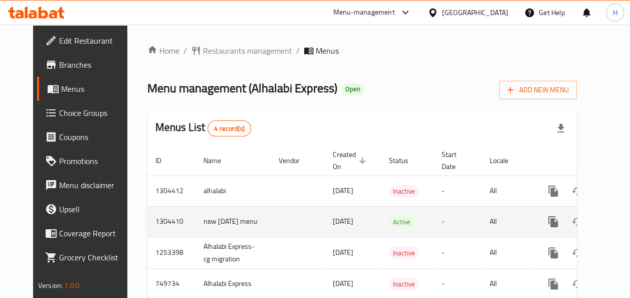
scroll to position [37, 0]
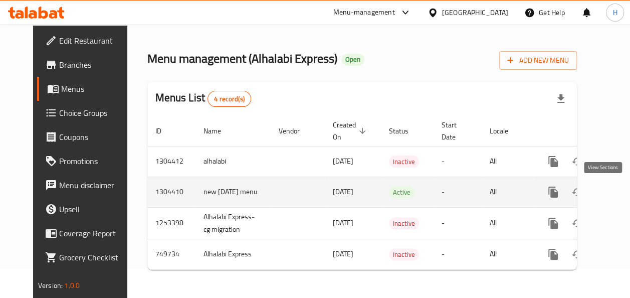
click at [614, 182] on link "enhanced table" at bounding box center [626, 192] width 24 height 24
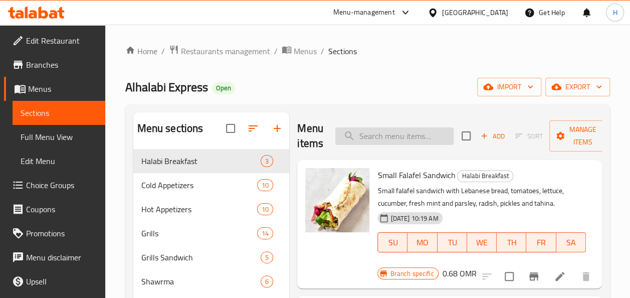
click at [375, 129] on input "search" at bounding box center [394, 136] width 118 height 18
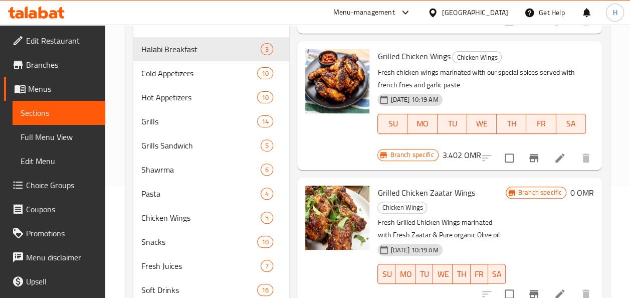
scroll to position [147, 0]
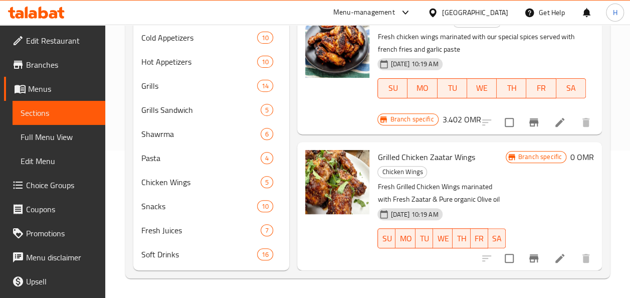
type input "grilled chicke"
click at [554, 252] on icon at bounding box center [560, 258] width 12 height 12
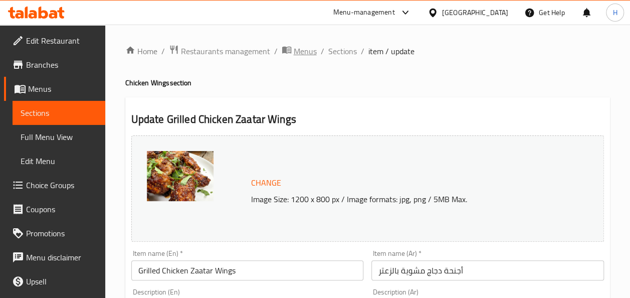
click at [302, 52] on span "Menus" at bounding box center [305, 51] width 23 height 12
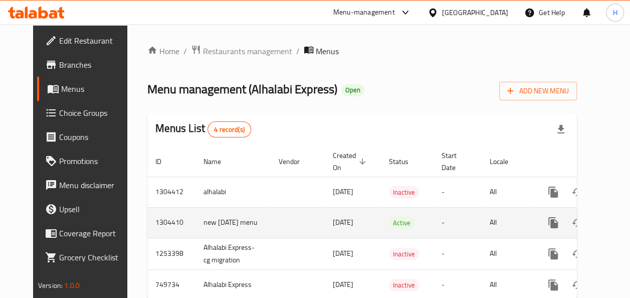
scroll to position [38, 0]
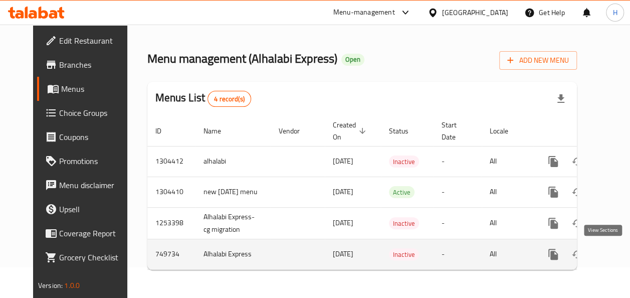
click at [620, 251] on icon "enhanced table" at bounding box center [626, 254] width 12 height 12
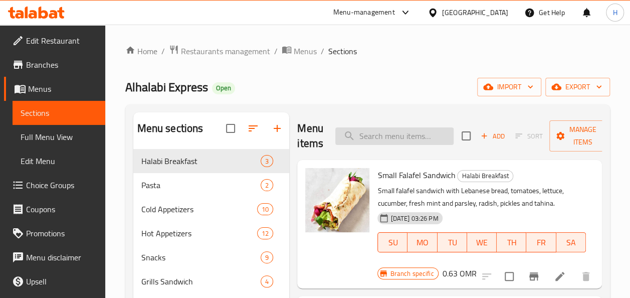
click at [388, 133] on input "search" at bounding box center [394, 136] width 118 height 18
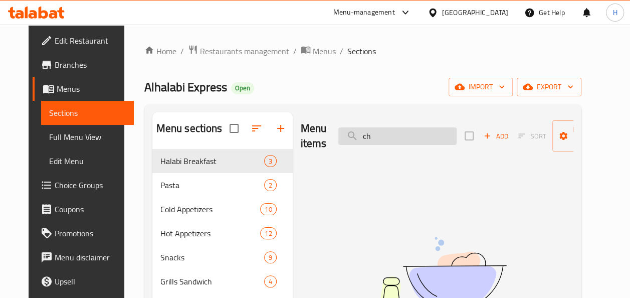
type input "c"
type input "z"
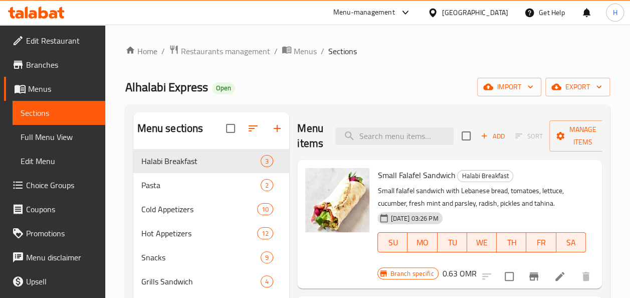
click at [203, 134] on div "Menu sections" at bounding box center [211, 128] width 156 height 33
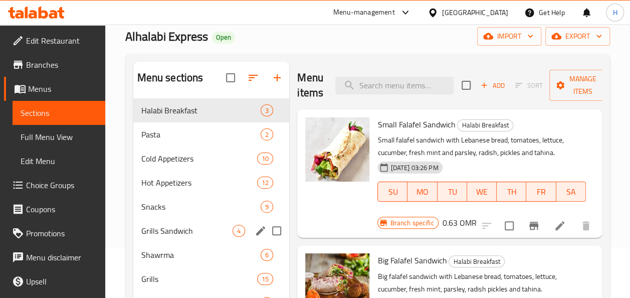
scroll to position [51, 0]
click at [171, 188] on div "Hot Appetizers 12" at bounding box center [211, 182] width 156 height 24
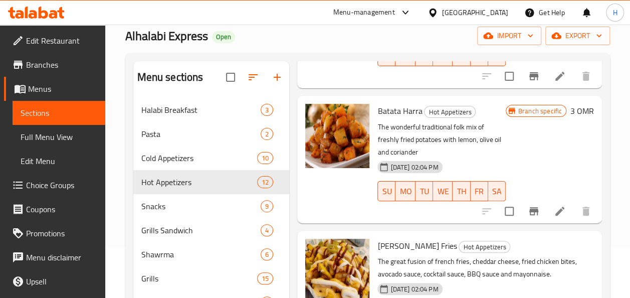
scroll to position [140, 0]
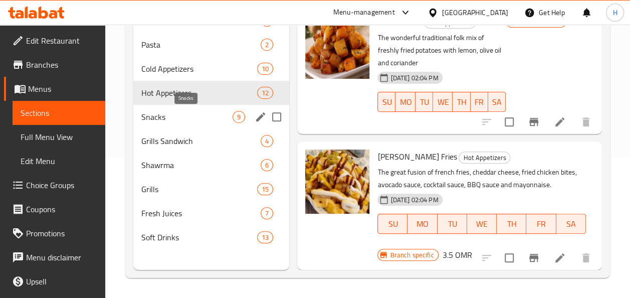
click at [183, 112] on span "Snacks" at bounding box center [187, 117] width 92 height 12
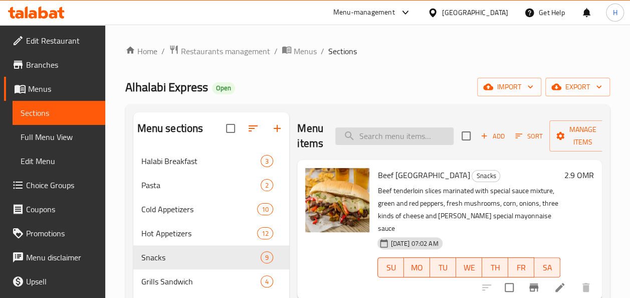
click at [403, 132] on input "search" at bounding box center [394, 136] width 118 height 18
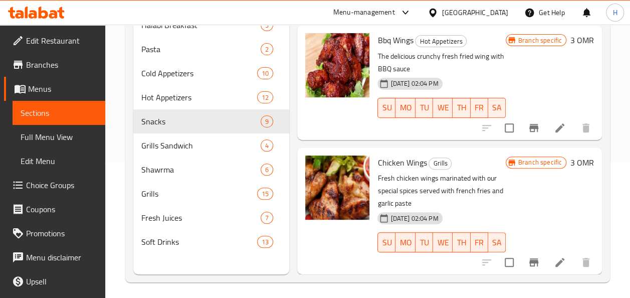
scroll to position [140, 0]
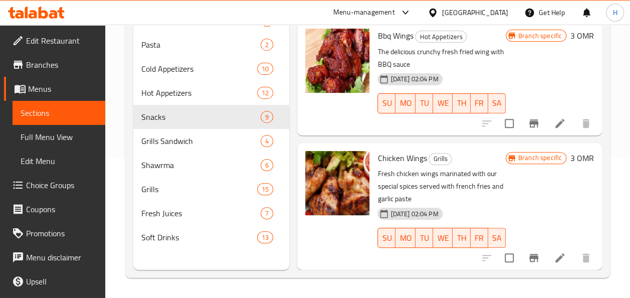
type input "wings"
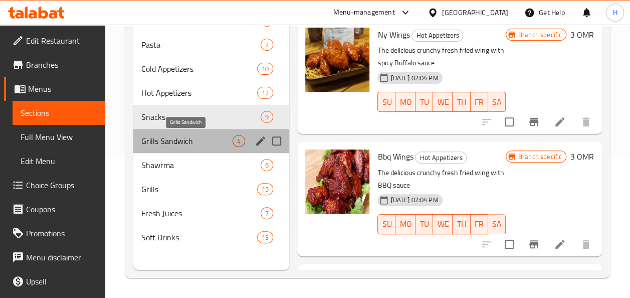
click at [200, 145] on span "Grills Sandwich" at bounding box center [187, 141] width 92 height 12
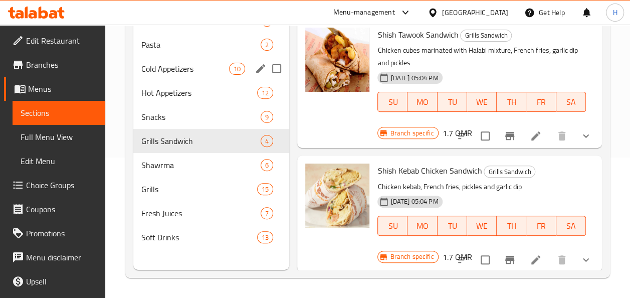
scroll to position [11, 0]
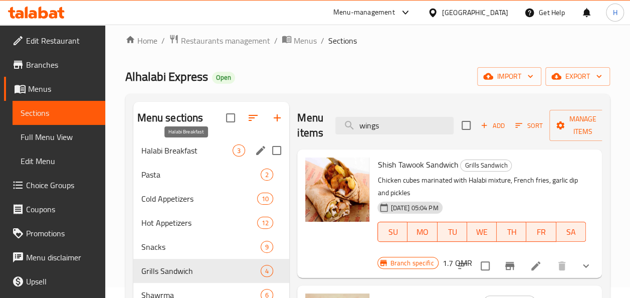
click at [184, 153] on span "Halabi Breakfast" at bounding box center [187, 150] width 92 height 12
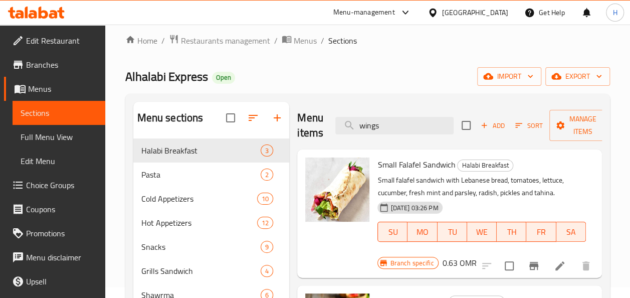
click at [184, 120] on h2 "Menu sections" at bounding box center [170, 117] width 66 height 15
click at [241, 119] on input "checkbox" at bounding box center [230, 117] width 21 height 21
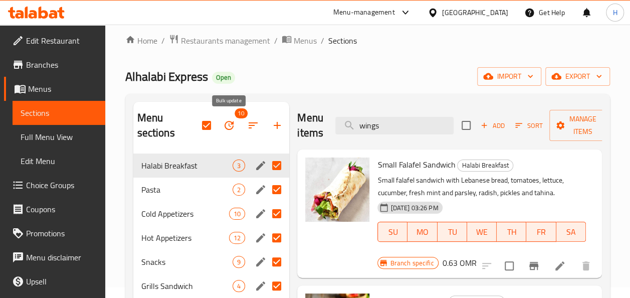
click at [217, 123] on button "button" at bounding box center [229, 125] width 24 height 24
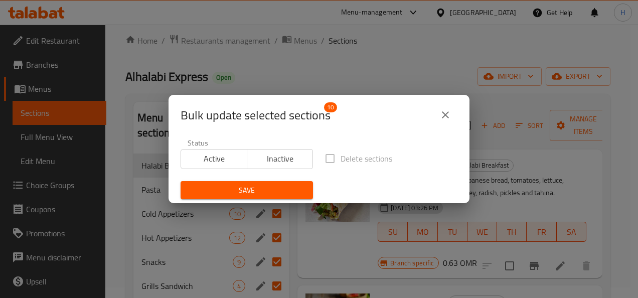
click at [448, 114] on icon "close" at bounding box center [445, 115] width 12 height 12
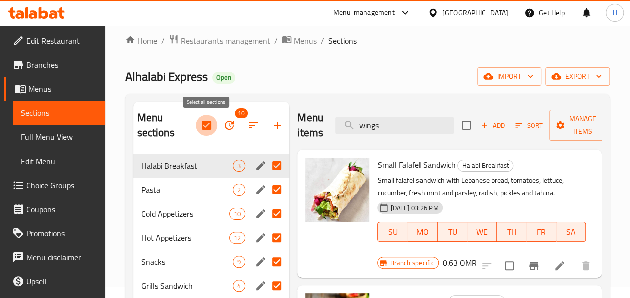
click at [203, 120] on input "checkbox" at bounding box center [206, 125] width 21 height 21
checkbox input "false"
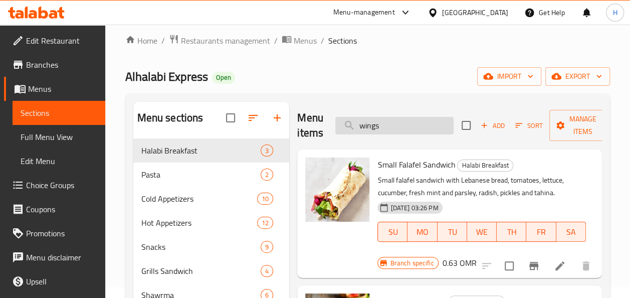
click at [398, 130] on input "wings" at bounding box center [394, 126] width 118 height 18
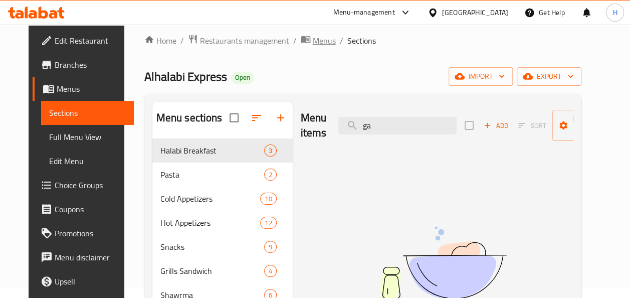
type input "g"
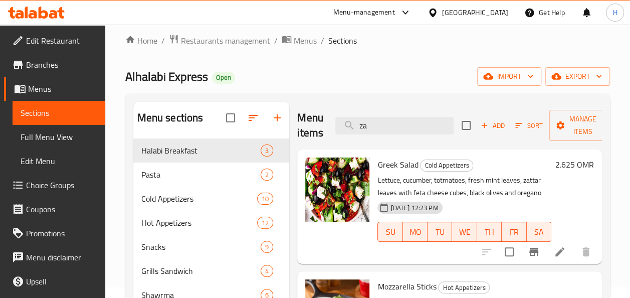
type input "z"
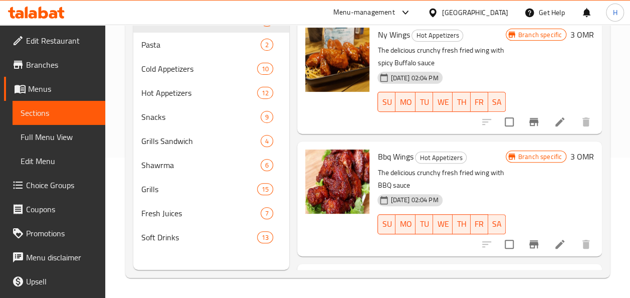
type input "wings"
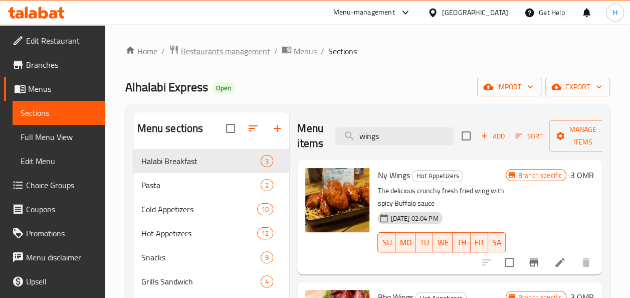
click at [251, 54] on span "Restaurants management" at bounding box center [225, 51] width 89 height 12
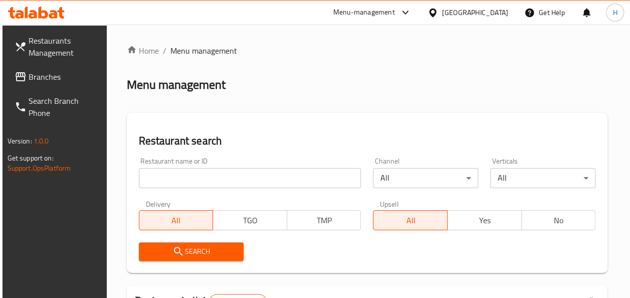
click at [269, 182] on input "search" at bounding box center [250, 178] width 223 height 20
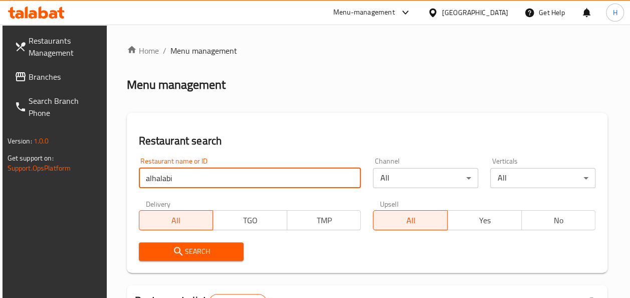
type input "alhalabi express"
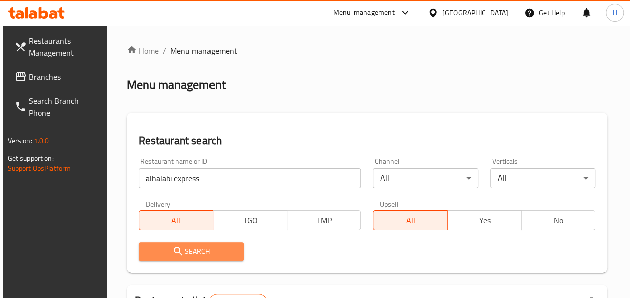
click at [206, 252] on span "Search" at bounding box center [191, 251] width 89 height 13
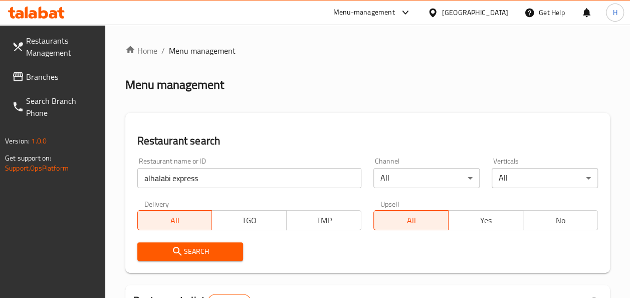
scroll to position [251, 0]
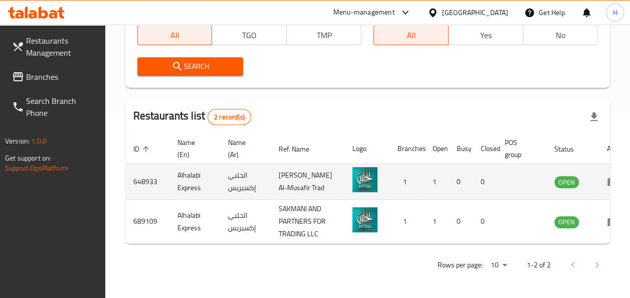
click at [599, 164] on td "enhanced table" at bounding box center [616, 182] width 35 height 36
click at [608, 178] on icon "enhanced table" at bounding box center [613, 182] width 11 height 9
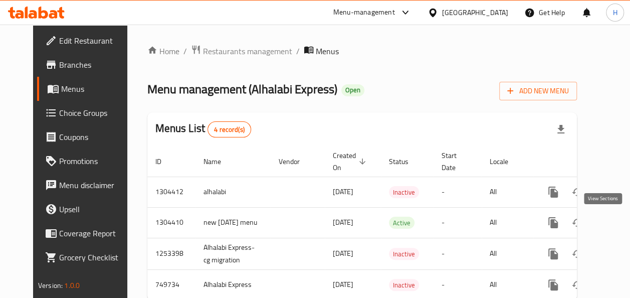
click at [597, 227] on div "Home / Restaurants management / Menus Menu management ( Alhalabi Express ) Open…" at bounding box center [362, 177] width 470 height 304
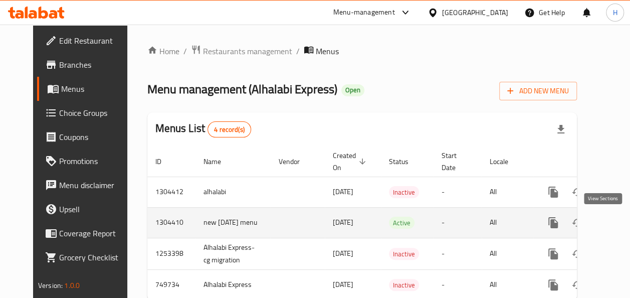
click at [620, 224] on icon "enhanced table" at bounding box center [626, 223] width 12 height 12
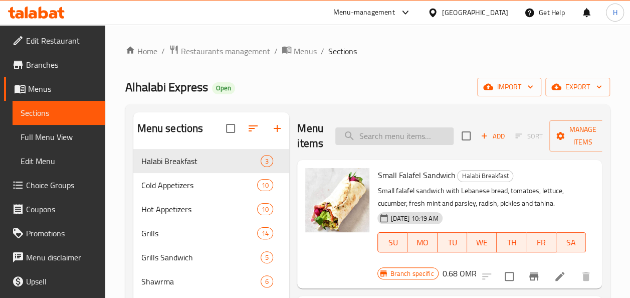
click at [356, 140] on input "search" at bounding box center [394, 136] width 118 height 18
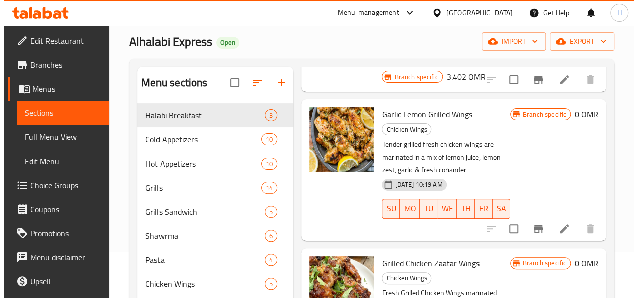
scroll to position [48, 0]
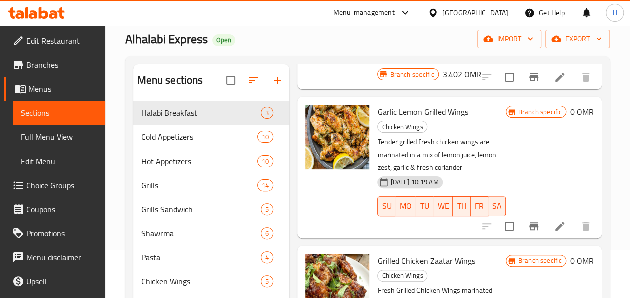
type input "win"
click at [535, 214] on button "Branch-specific-item" at bounding box center [534, 226] width 24 height 24
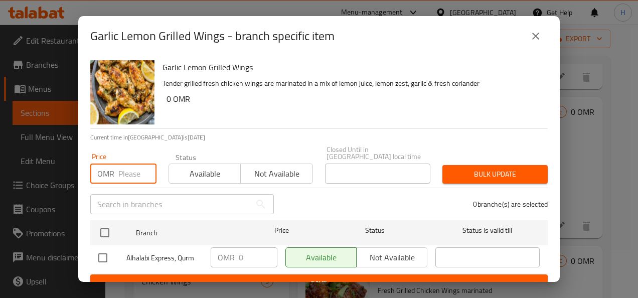
click at [137, 166] on input "number" at bounding box center [137, 173] width 38 height 20
type input "2"
type input "3"
click at [450, 173] on button "Bulk update" at bounding box center [494, 174] width 105 height 19
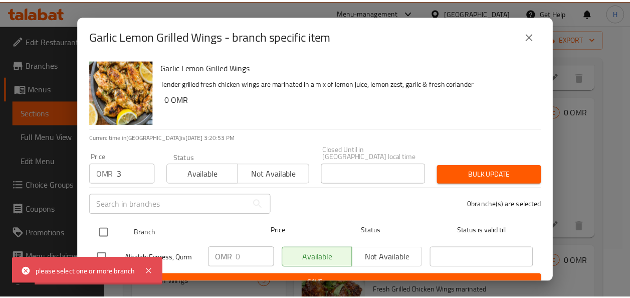
scroll to position [8, 0]
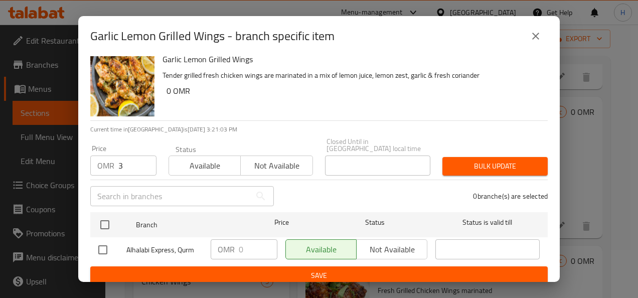
click at [233, 240] on div "OMR 0 ​" at bounding box center [244, 249] width 67 height 20
click at [230, 243] on p "OMR" at bounding box center [226, 249] width 17 height 12
click at [92, 253] on input "checkbox" at bounding box center [102, 249] width 21 height 21
checkbox input "true"
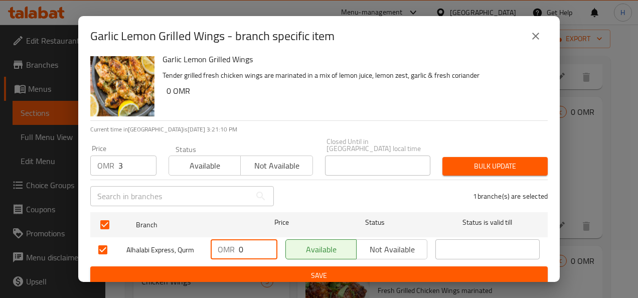
click at [239, 244] on input "0" at bounding box center [258, 249] width 39 height 20
type input "3"
click at [370, 272] on span "Save" at bounding box center [318, 275] width 441 height 13
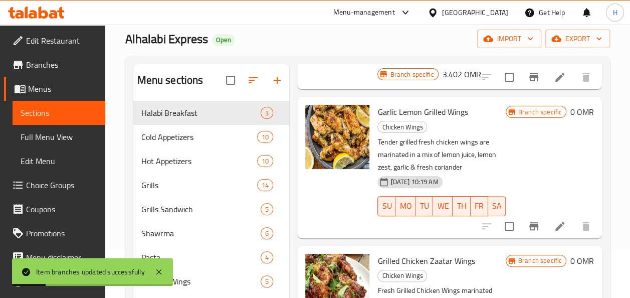
scroll to position [116, 0]
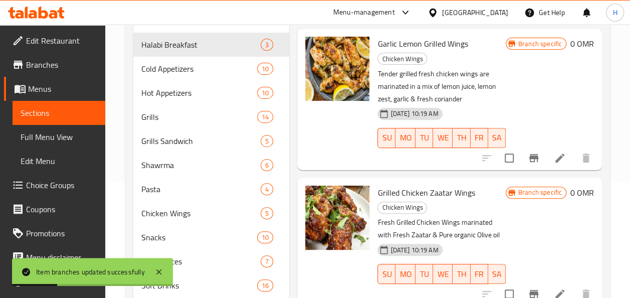
click at [528, 288] on icon "Branch-specific-item" at bounding box center [534, 294] width 12 height 12
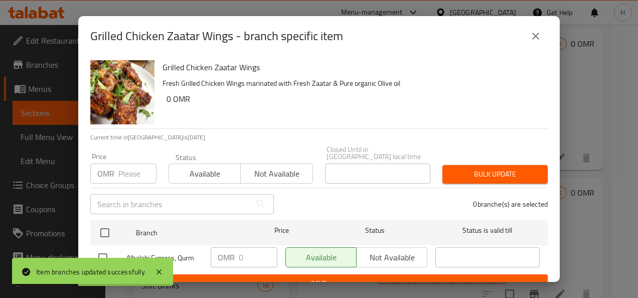
click at [129, 173] on input "number" at bounding box center [137, 173] width 38 height 20
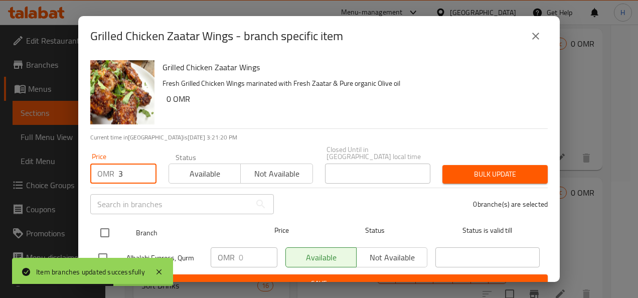
type input "3"
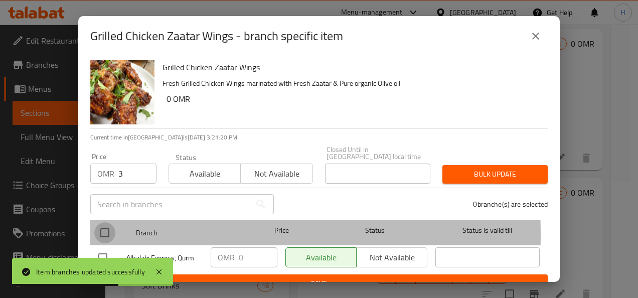
click at [107, 227] on input "checkbox" at bounding box center [104, 232] width 21 height 21
checkbox input "true"
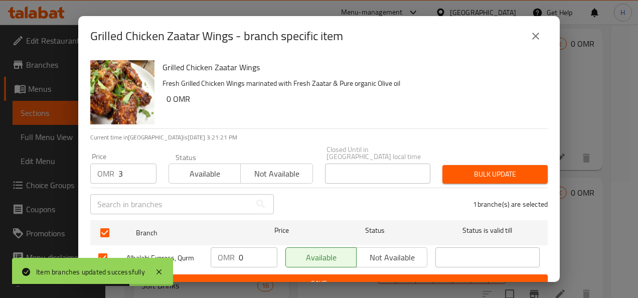
click at [252, 247] on input "0" at bounding box center [258, 257] width 39 height 20
type input "0"
type input "3"
click at [471, 172] on span "Bulk update" at bounding box center [494, 174] width 89 height 13
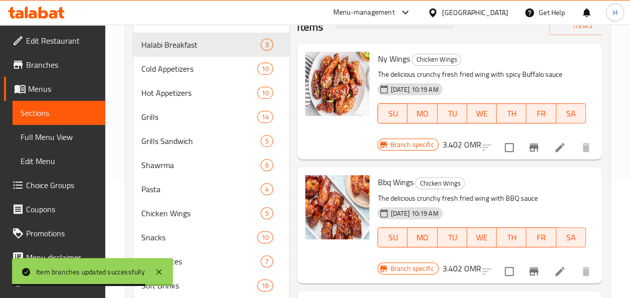
scroll to position [0, 0]
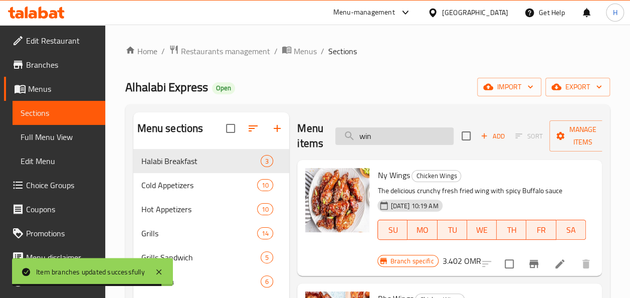
click at [381, 138] on input "win" at bounding box center [394, 136] width 118 height 18
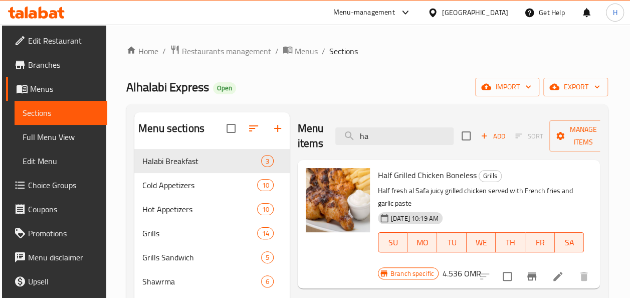
type input "h"
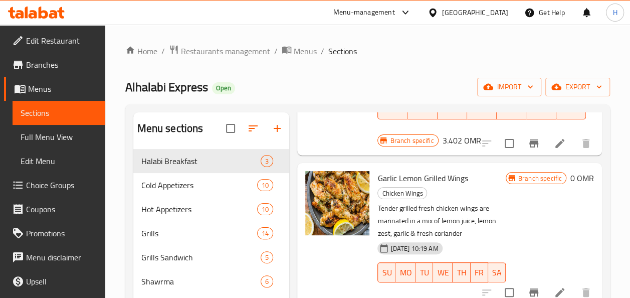
scroll to position [2644, 0]
type input "grilled"
click at [528, 286] on icon "Branch-specific-item" at bounding box center [534, 292] width 12 height 12
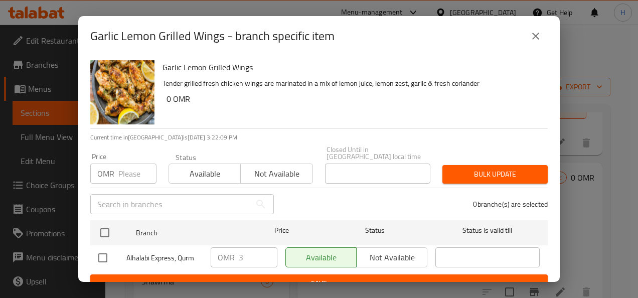
click at [122, 169] on input "number" at bounding box center [137, 173] width 38 height 20
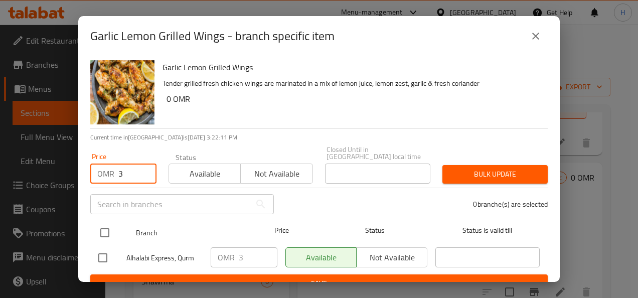
type input "3"
click at [106, 224] on input "checkbox" at bounding box center [104, 232] width 21 height 21
checkbox input "true"
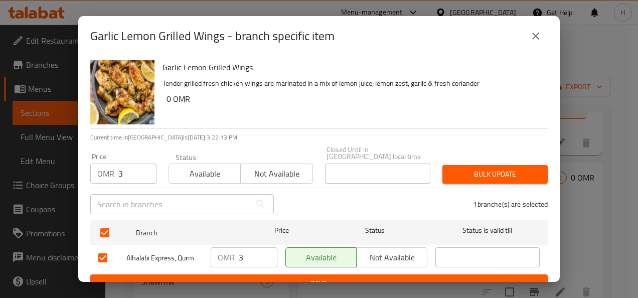
click at [314, 277] on span "Save" at bounding box center [318, 283] width 441 height 13
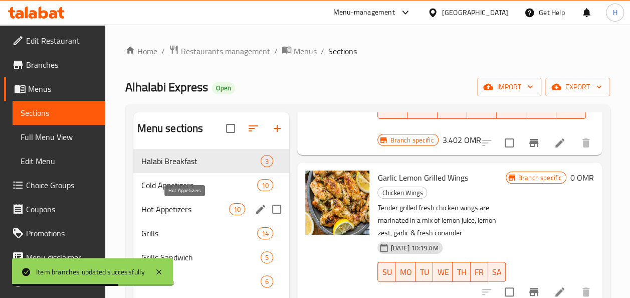
scroll to position [147, 0]
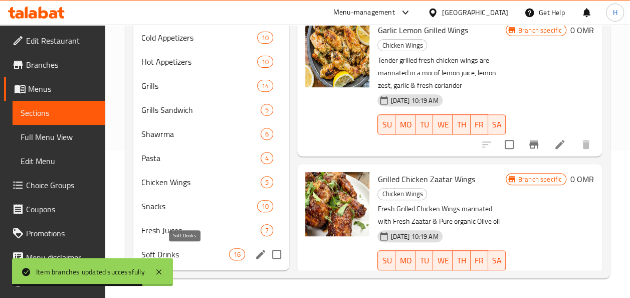
click at [173, 254] on span "Soft Drinks" at bounding box center [185, 254] width 88 height 12
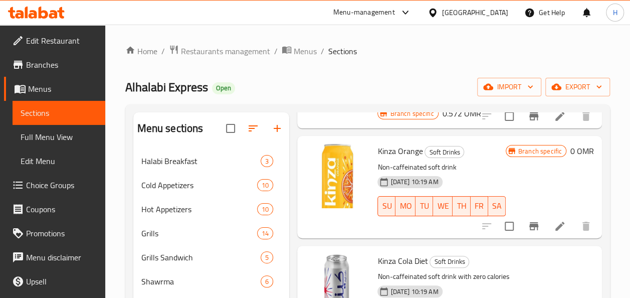
scroll to position [405, 0]
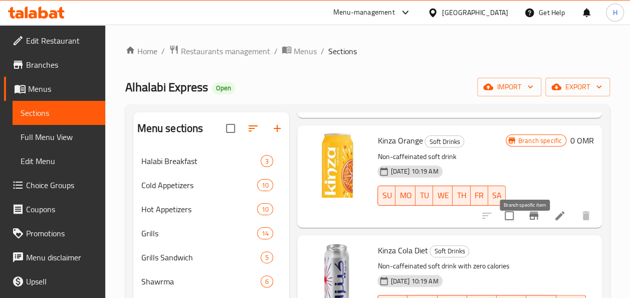
click at [528, 222] on icon "Branch-specific-item" at bounding box center [534, 216] width 12 height 12
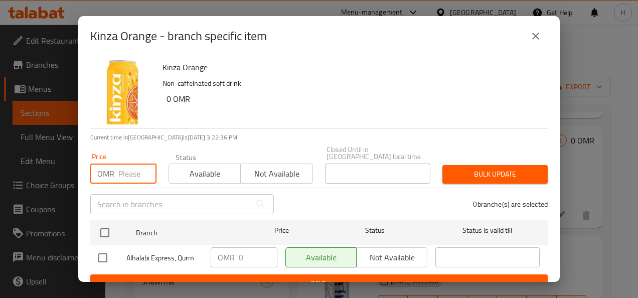
click at [127, 168] on input "number" at bounding box center [137, 173] width 38 height 20
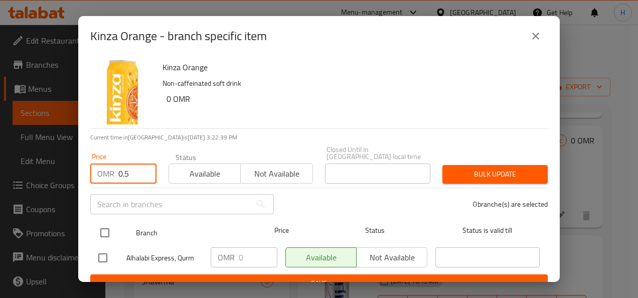
type input "0.5"
click at [104, 230] on input "checkbox" at bounding box center [104, 232] width 21 height 21
checkbox input "true"
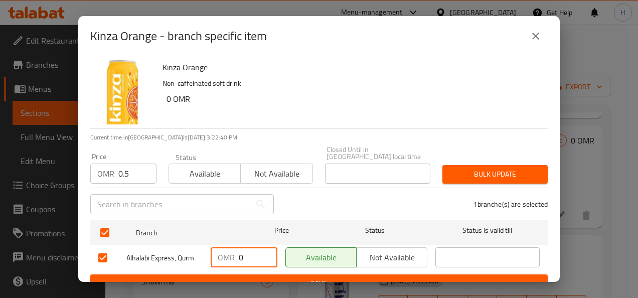
click at [248, 249] on input "0" at bounding box center [258, 257] width 39 height 20
type input "0.5"
click at [454, 168] on span "Bulk update" at bounding box center [494, 174] width 89 height 13
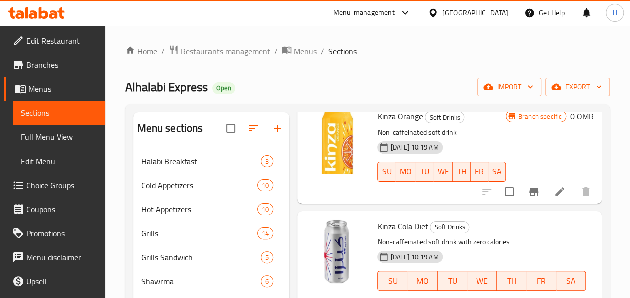
scroll to position [395, 0]
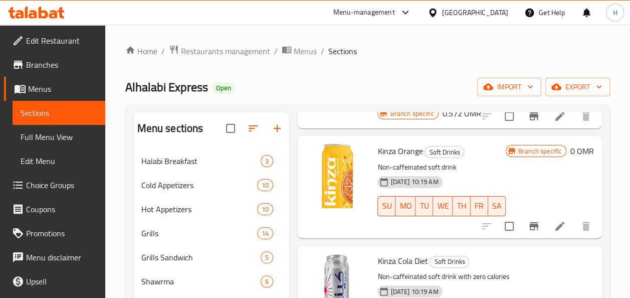
click at [532, 237] on button "Branch-specific-item" at bounding box center [534, 226] width 24 height 24
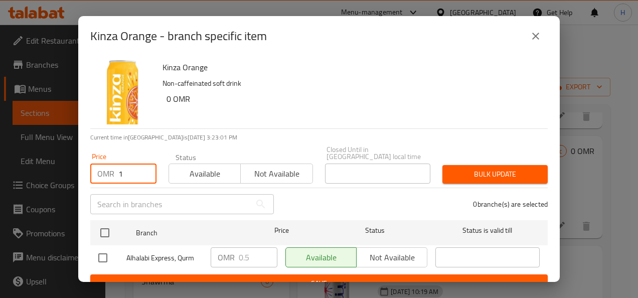
type input "1"
click at [141, 163] on input "1" at bounding box center [137, 173] width 38 height 20
type input "0.572"
type button "0"
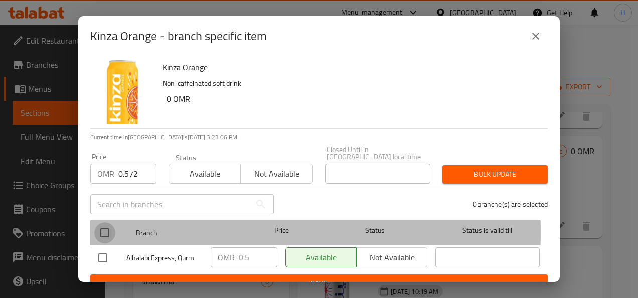
click at [103, 225] on input "checkbox" at bounding box center [104, 232] width 21 height 21
checkbox input "true"
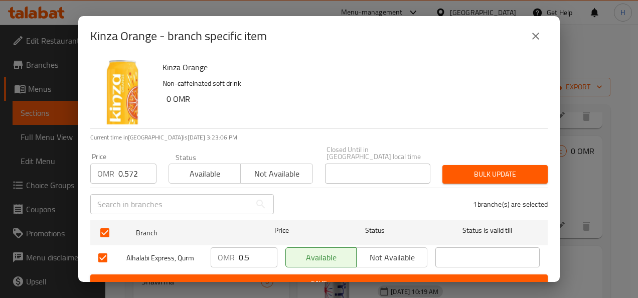
click at [251, 256] on input "0.5" at bounding box center [258, 257] width 39 height 20
type input "0.572"
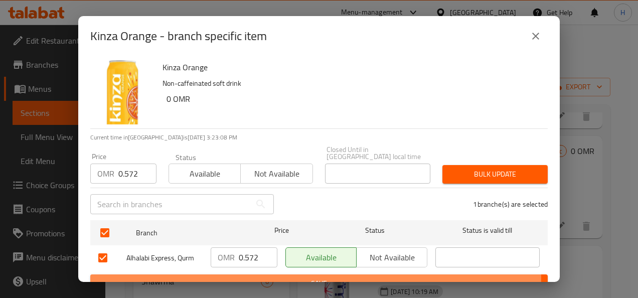
click at [271, 277] on span "Save" at bounding box center [318, 283] width 441 height 13
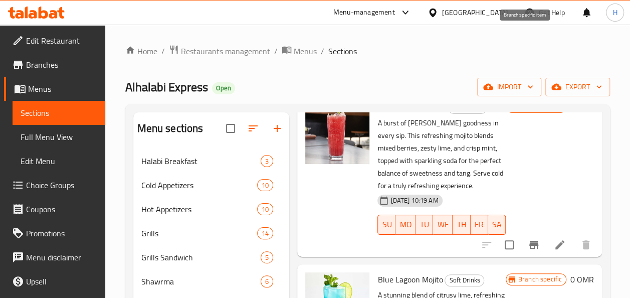
scroll to position [147, 0]
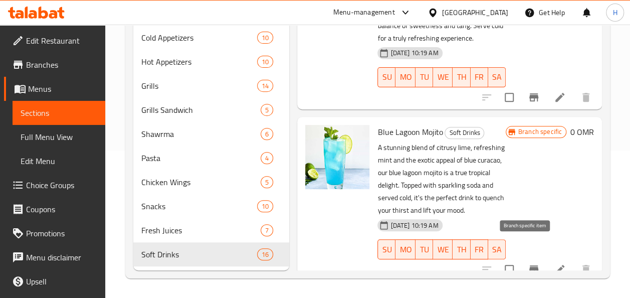
click at [528, 263] on icon "Branch-specific-item" at bounding box center [534, 269] width 12 height 12
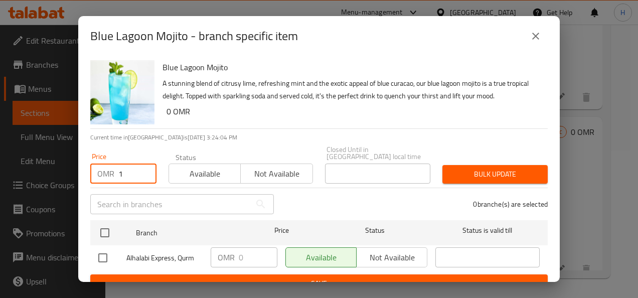
click at [140, 164] on input "1" at bounding box center [137, 173] width 38 height 20
type input "1"
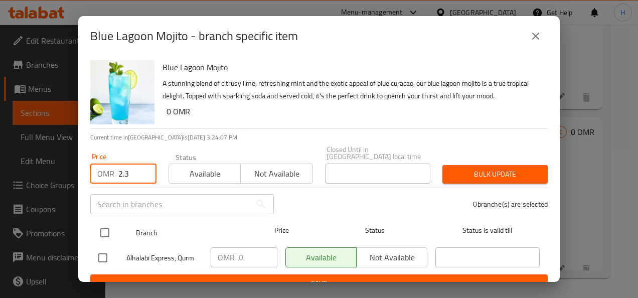
type input "2.3"
click at [106, 233] on input "checkbox" at bounding box center [104, 232] width 21 height 21
checkbox input "true"
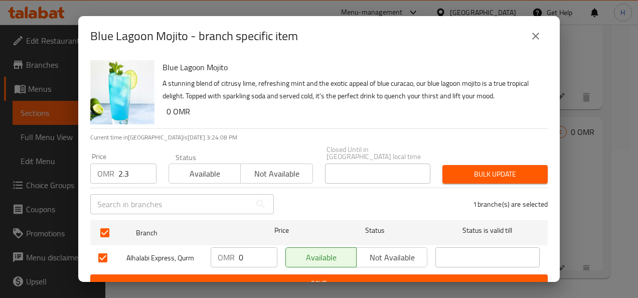
click at [253, 251] on input "0" at bounding box center [258, 257] width 39 height 20
type input "2.3"
click at [385, 277] on span "Save" at bounding box center [318, 283] width 441 height 13
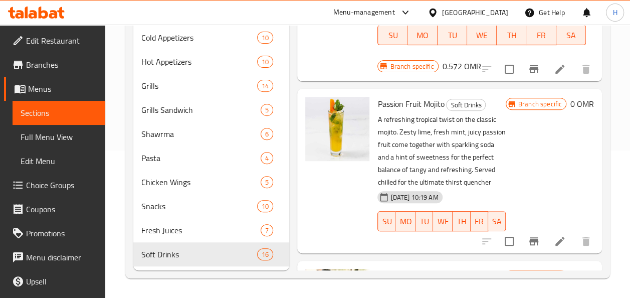
scroll to position [1568, 0]
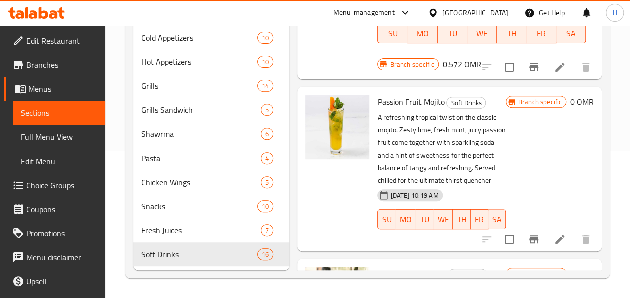
click at [528, 243] on icon "Branch-specific-item" at bounding box center [534, 239] width 12 height 12
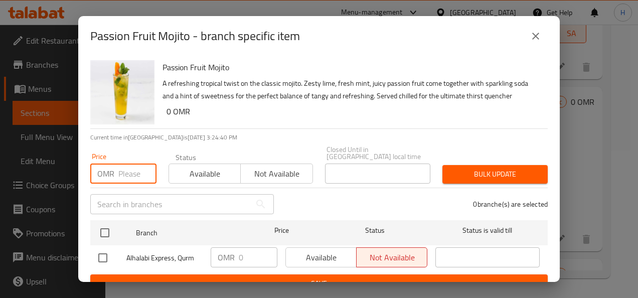
click at [135, 169] on input "number" at bounding box center [137, 173] width 38 height 20
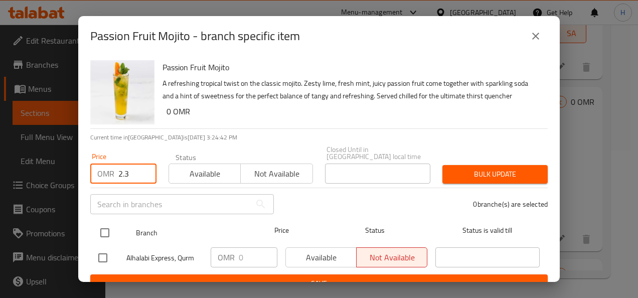
type input "2.3"
click at [104, 229] on input "checkbox" at bounding box center [104, 232] width 21 height 21
checkbox input "true"
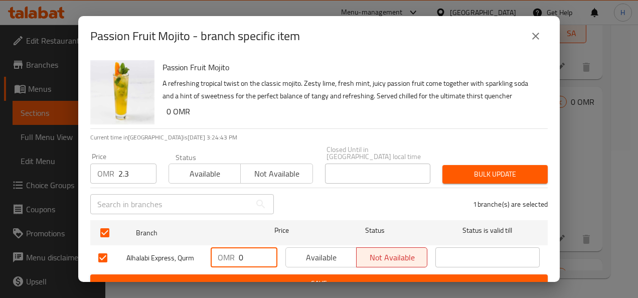
click at [249, 254] on input "0" at bounding box center [258, 257] width 39 height 20
type input "2.3"
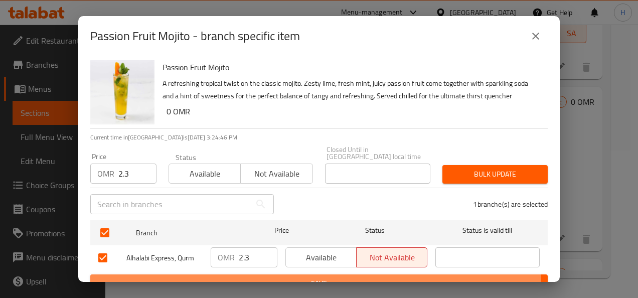
click at [275, 279] on span "Save" at bounding box center [318, 283] width 441 height 13
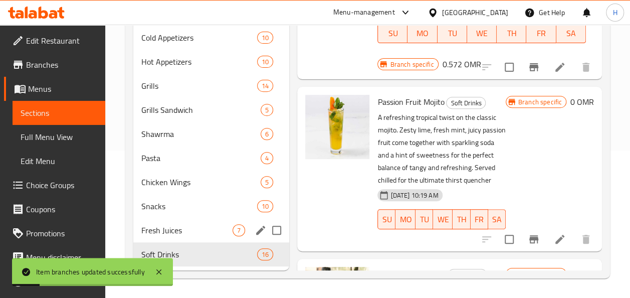
click at [206, 238] on div "Fresh Juices 7" at bounding box center [211, 230] width 156 height 24
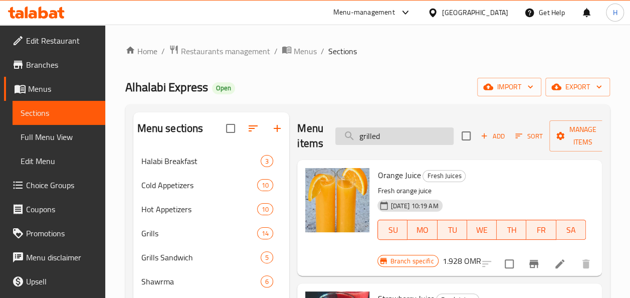
click at [377, 137] on input "grilled" at bounding box center [394, 136] width 118 height 18
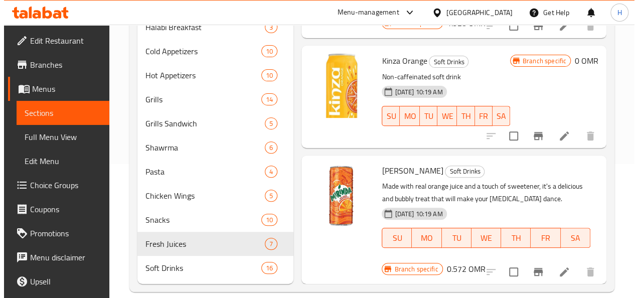
scroll to position [147, 0]
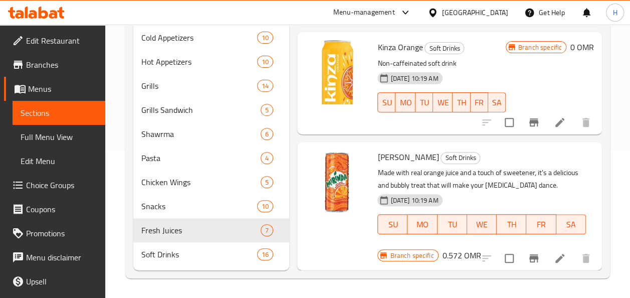
type input "orange"
click at [532, 111] on button "Branch-specific-item" at bounding box center [534, 122] width 24 height 24
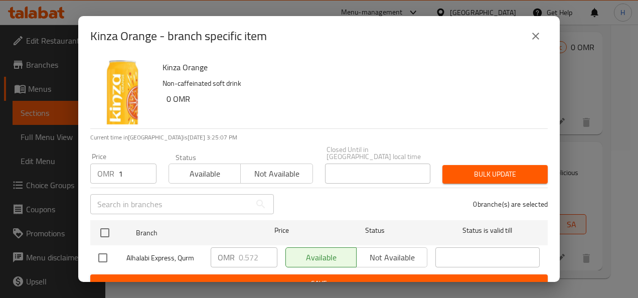
type input "1"
click at [140, 163] on input "1" at bounding box center [137, 173] width 38 height 20
type input "0.572"
type button "0"
click at [477, 171] on span "Bulk update" at bounding box center [494, 174] width 89 height 13
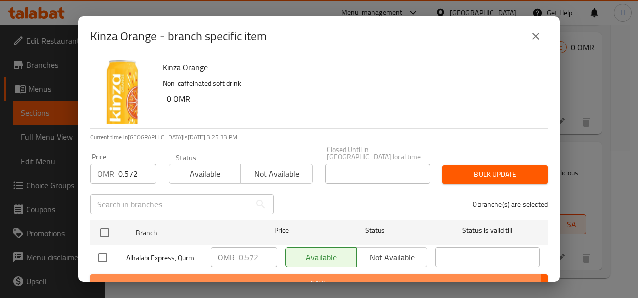
click at [185, 277] on span "Save" at bounding box center [318, 283] width 441 height 13
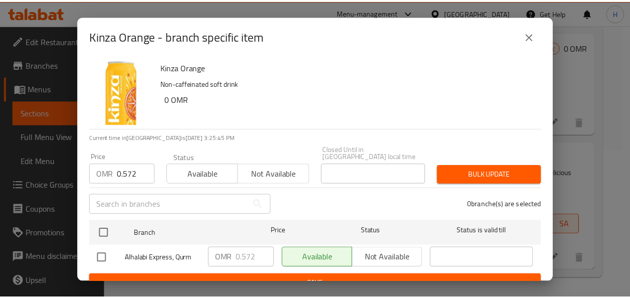
scroll to position [8, 0]
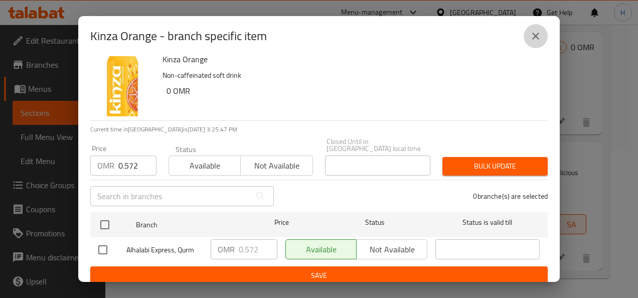
click at [541, 31] on button "close" at bounding box center [535, 36] width 24 height 24
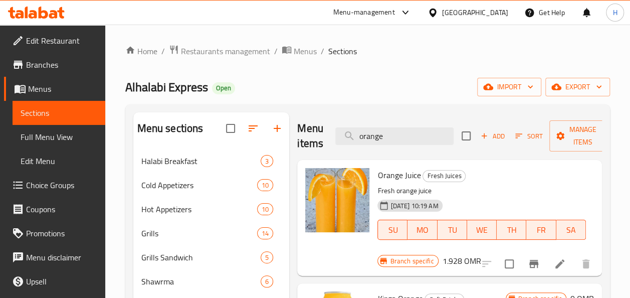
scroll to position [125, 0]
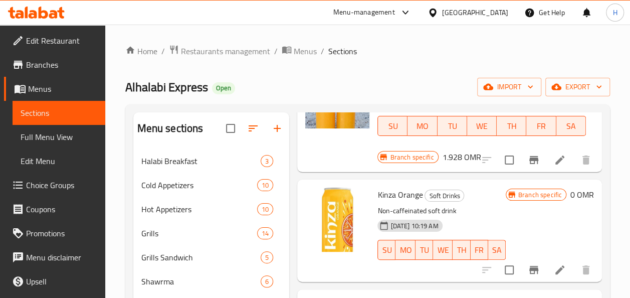
click at [524, 274] on div "Menu items orange Add Sort Manage items Orange Juice Fresh Juices Fresh orange …" at bounding box center [445, 264] width 313 height 305
click at [546, 263] on li at bounding box center [560, 270] width 28 height 18
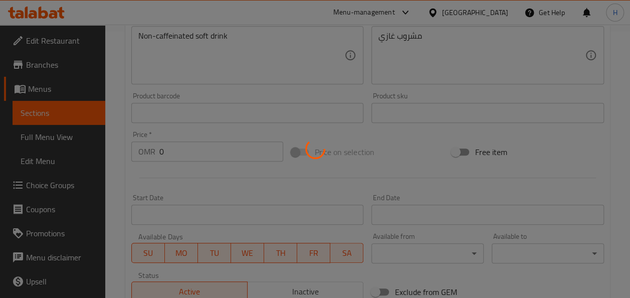
scroll to position [264, 0]
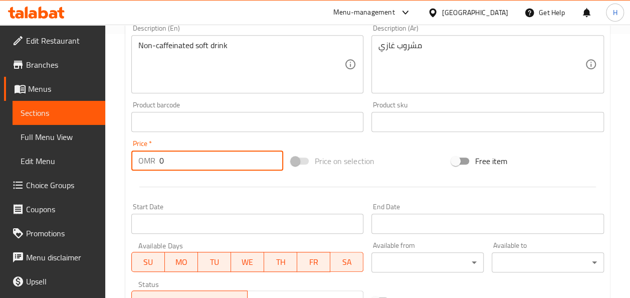
click at [179, 155] on input "0" at bounding box center [221, 160] width 124 height 20
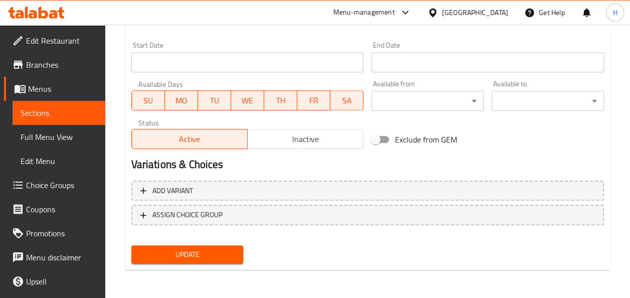
type input "0.572"
click at [184, 257] on span "Update" at bounding box center [187, 254] width 96 height 13
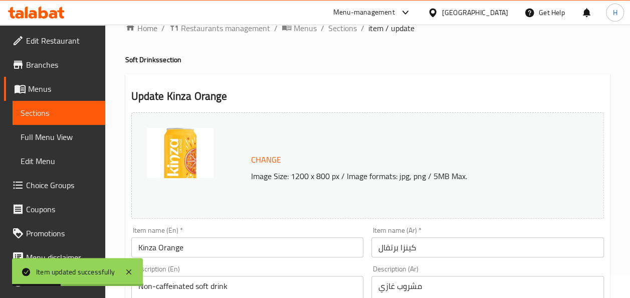
scroll to position [0, 0]
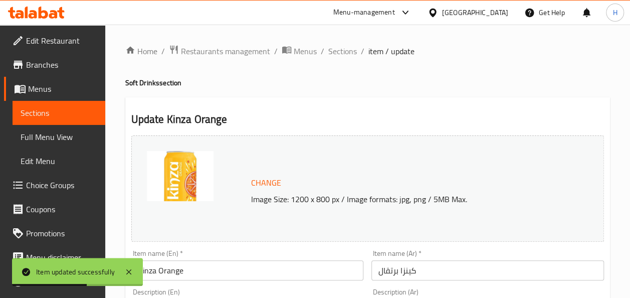
click at [374, 52] on span "item / update" at bounding box center [391, 51] width 46 height 12
click at [343, 53] on span "Sections" at bounding box center [342, 51] width 29 height 12
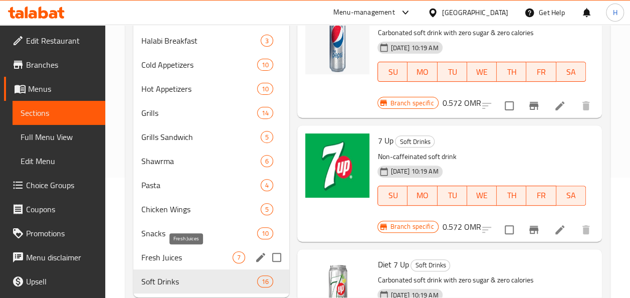
scroll to position [121, 0]
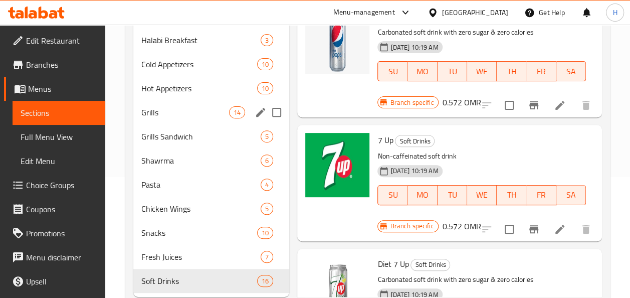
click at [168, 119] on div "Grills 14" at bounding box center [211, 112] width 156 height 24
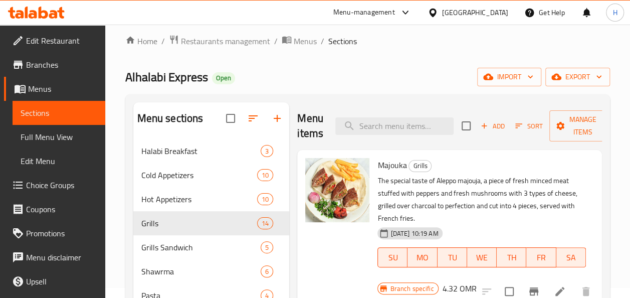
scroll to position [9, 0]
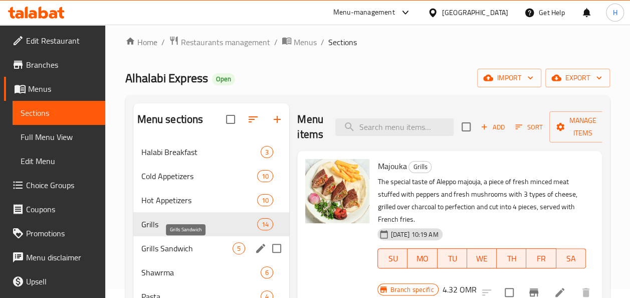
click at [195, 243] on span "Grills Sandwich" at bounding box center [187, 248] width 92 height 12
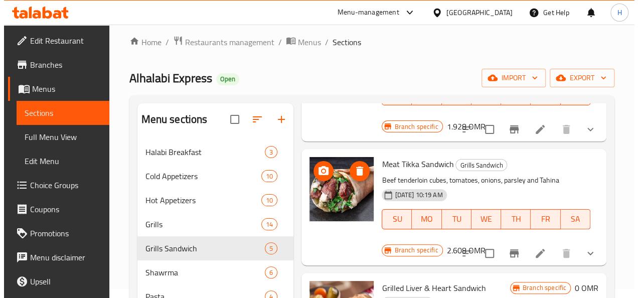
scroll to position [147, 0]
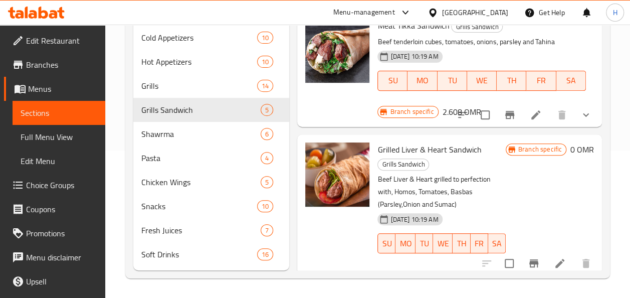
click at [528, 257] on icon "Branch-specific-item" at bounding box center [534, 263] width 12 height 12
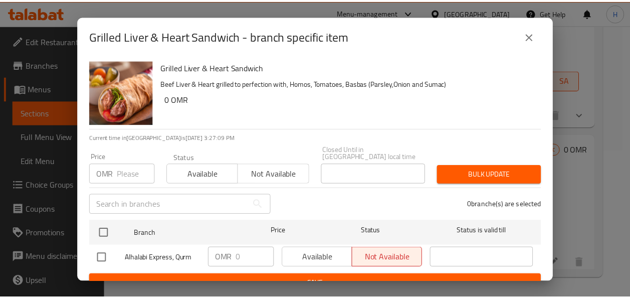
scroll to position [8, 0]
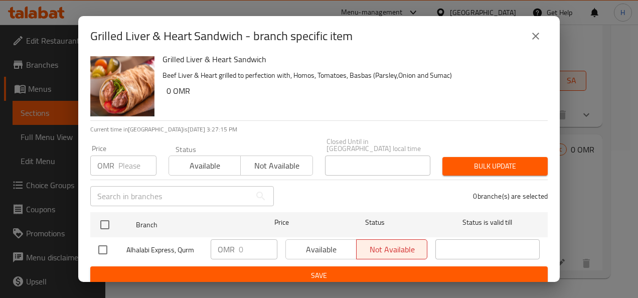
click at [532, 44] on button "close" at bounding box center [535, 36] width 24 height 24
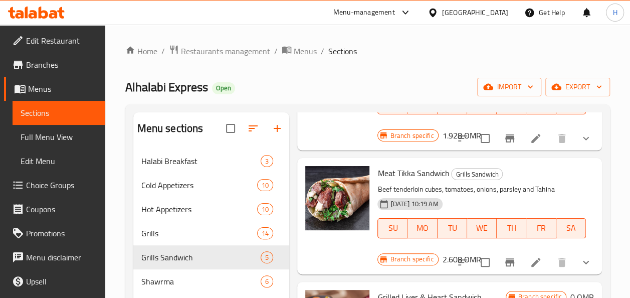
scroll to position [147, 0]
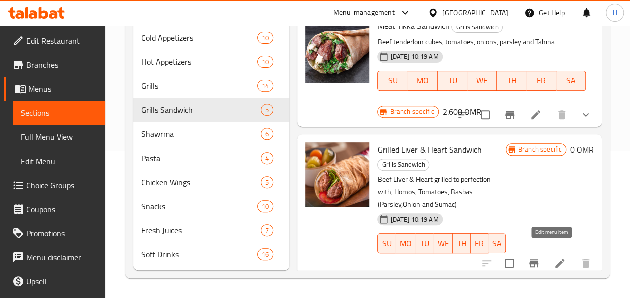
click at [554, 257] on icon at bounding box center [560, 263] width 12 height 12
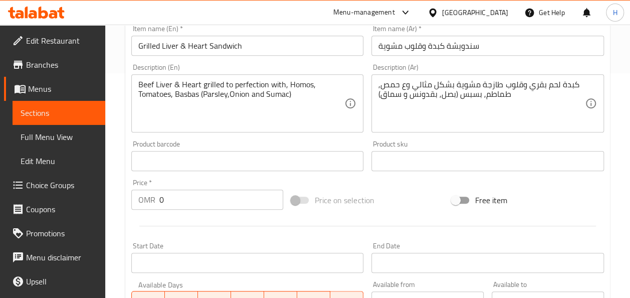
scroll to position [289, 0]
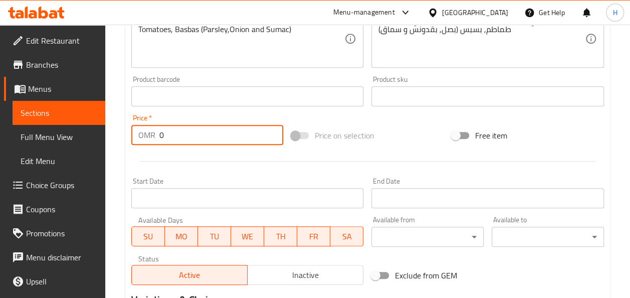
click at [172, 140] on input "0" at bounding box center [221, 135] width 124 height 20
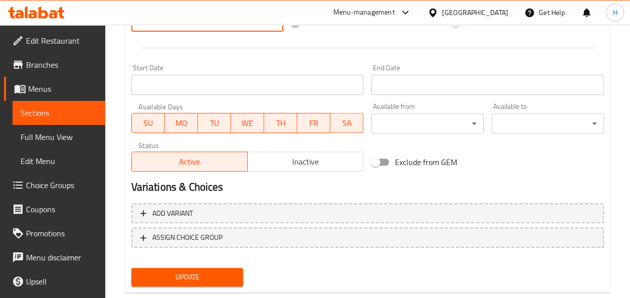
scroll to position [404, 0]
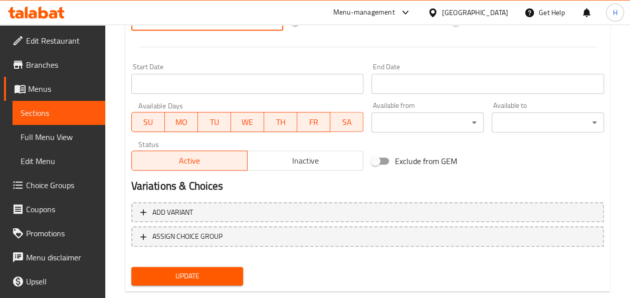
type input "1.98"
click at [183, 280] on span "Update" at bounding box center [187, 276] width 96 height 13
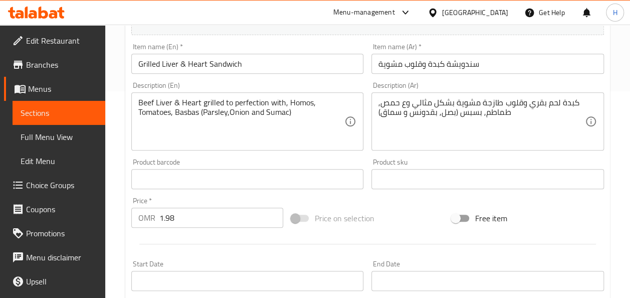
scroll to position [0, 0]
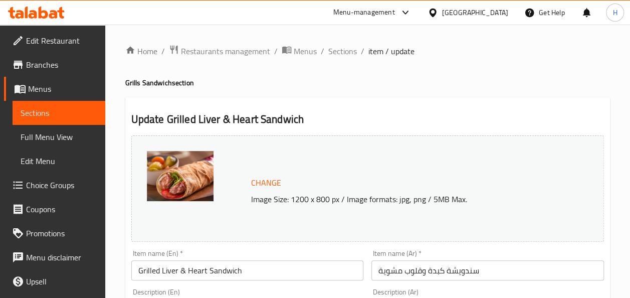
click at [66, 109] on span "Sections" at bounding box center [59, 113] width 77 height 12
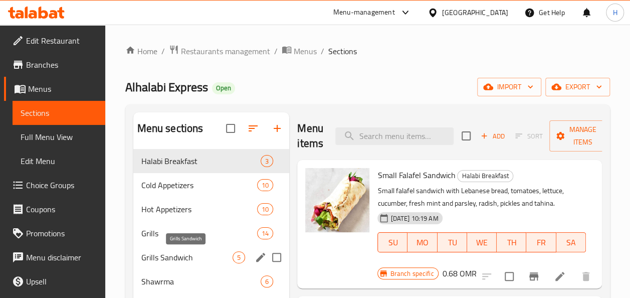
click at [190, 258] on span "Grills Sandwich" at bounding box center [187, 257] width 92 height 12
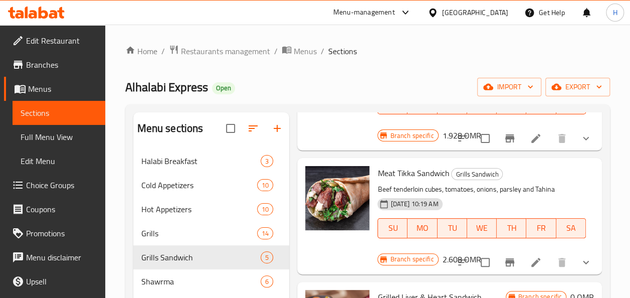
scroll to position [147, 0]
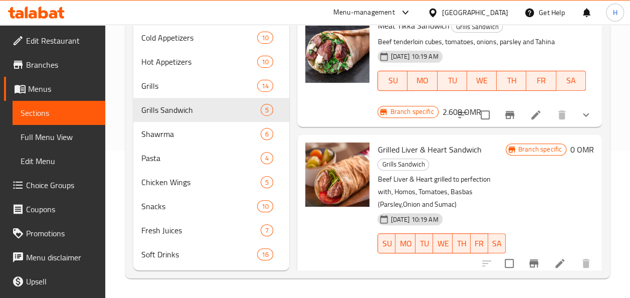
click at [529, 259] on icon "Branch-specific-item" at bounding box center [533, 263] width 9 height 8
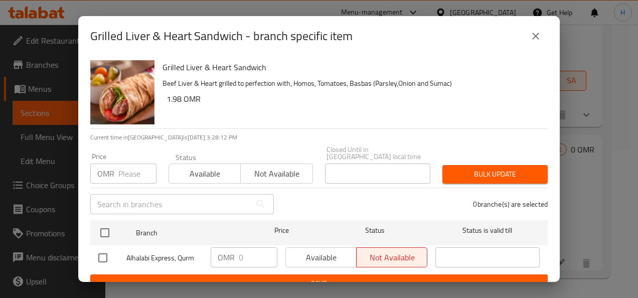
click at [159, 252] on span "Alhalabi Express, Qurm" at bounding box center [164, 258] width 76 height 13
click at [103, 249] on input "checkbox" at bounding box center [102, 257] width 21 height 21
checkbox input "true"
type input "-1"
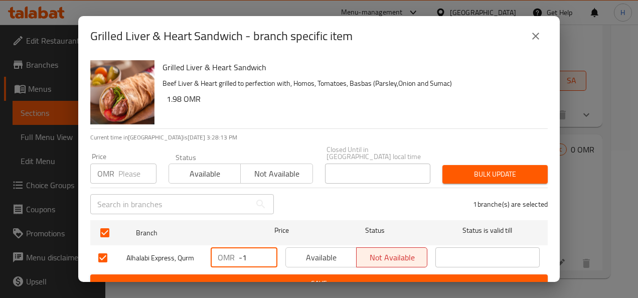
click at [265, 258] on input "-1" at bounding box center [258, 257] width 39 height 20
type input "1.98"
click at [134, 163] on input "number" at bounding box center [137, 173] width 38 height 20
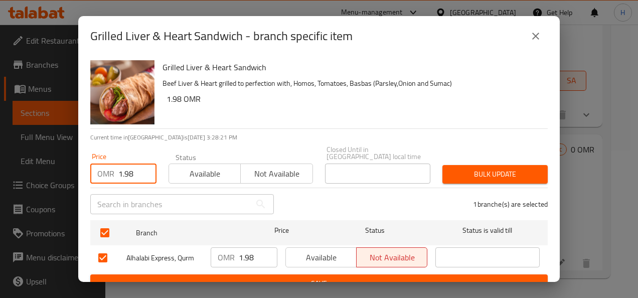
type input "1.98"
click at [471, 168] on span "Bulk update" at bounding box center [494, 174] width 89 height 13
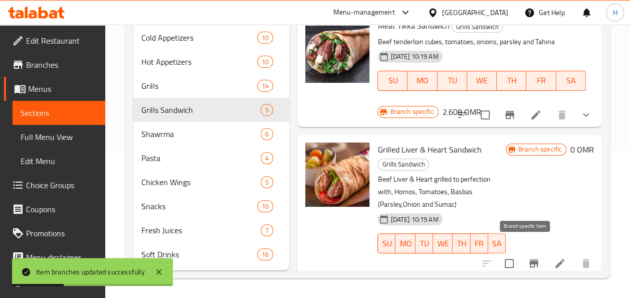
click at [527, 258] on button "Branch-specific-item" at bounding box center [534, 263] width 24 height 24
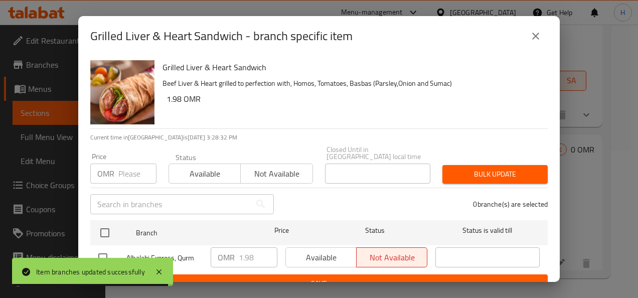
click at [536, 37] on icon "close" at bounding box center [535, 36] width 7 height 7
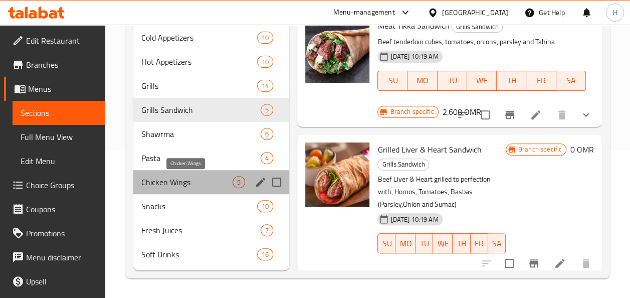
click at [205, 186] on span "Chicken Wings" at bounding box center [187, 182] width 92 height 12
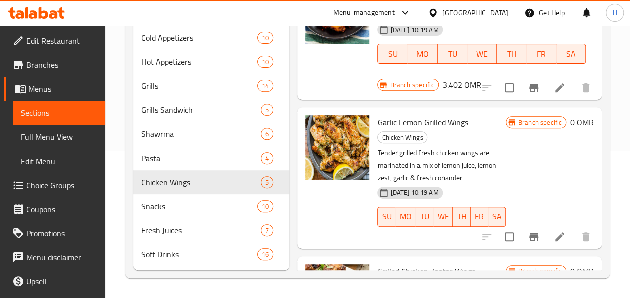
scroll to position [253, 0]
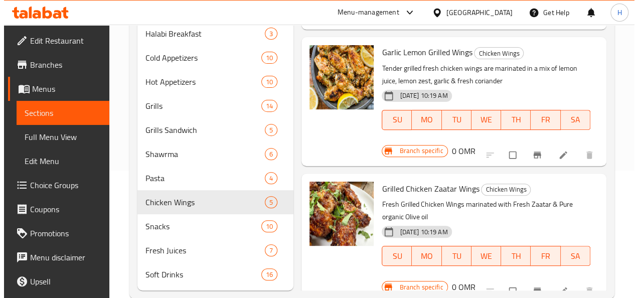
scroll to position [398, 0]
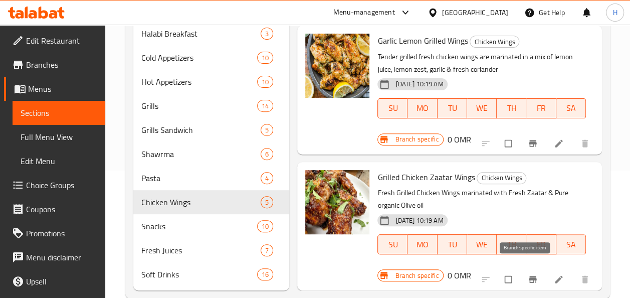
click at [530, 274] on span "Branch-specific-item" at bounding box center [534, 279] width 12 height 10
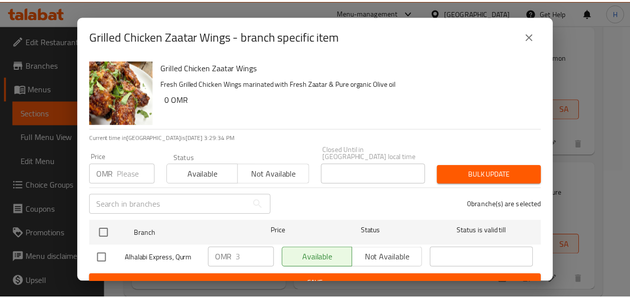
scroll to position [8, 0]
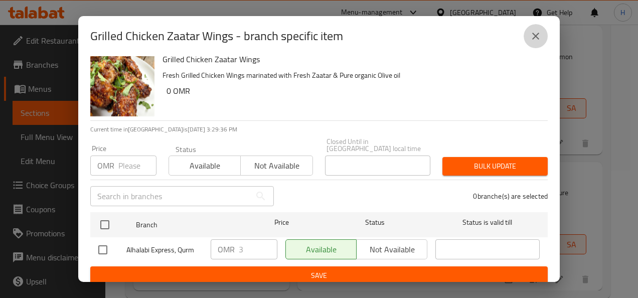
click at [536, 35] on icon "close" at bounding box center [535, 36] width 7 height 7
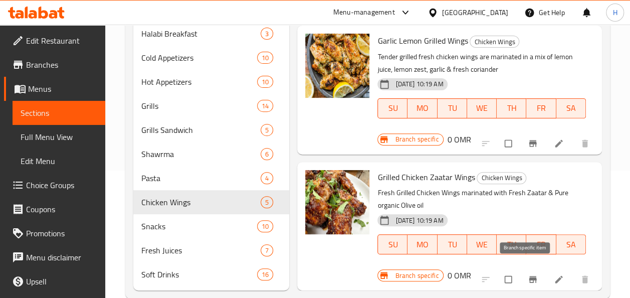
scroll to position [147, 0]
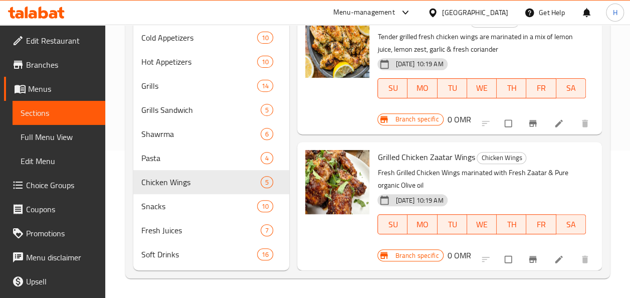
click at [449, 248] on h6 "0 OMR" at bounding box center [460, 255] width 24 height 14
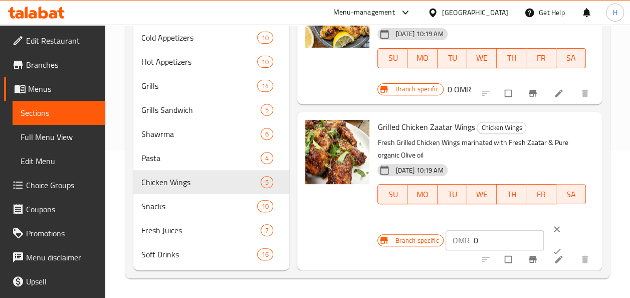
scroll to position [428, 0]
click at [555, 224] on span "clear" at bounding box center [558, 229] width 12 height 10
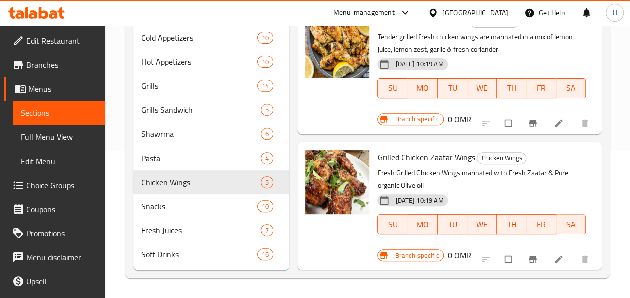
scroll to position [398, 0]
click at [529, 256] on icon "Branch-specific-item" at bounding box center [533, 259] width 8 height 7
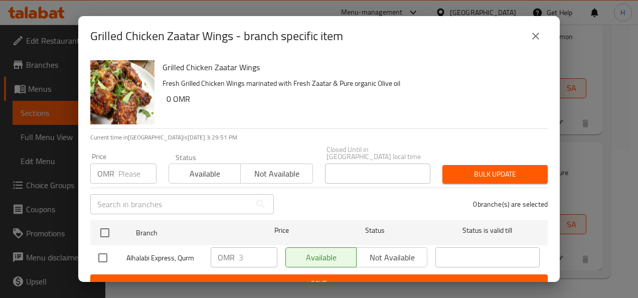
click at [103, 252] on input "checkbox" at bounding box center [102, 257] width 21 height 21
checkbox input "true"
click at [536, 34] on icon "close" at bounding box center [535, 36] width 7 height 7
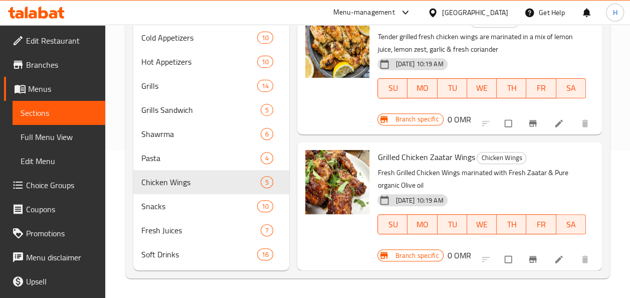
click at [449, 248] on h6 "0 OMR" at bounding box center [460, 255] width 24 height 14
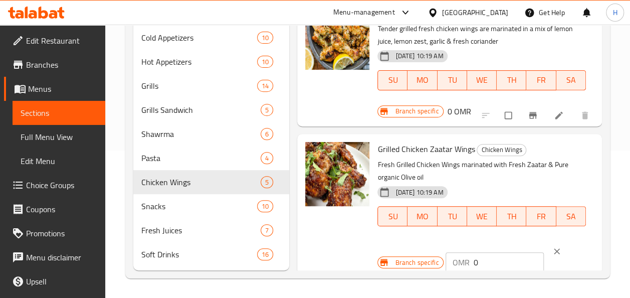
scroll to position [428, 0]
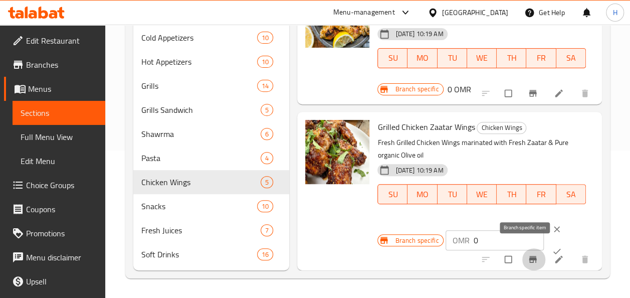
click at [527, 257] on button "Branch-specific-item" at bounding box center [534, 259] width 24 height 22
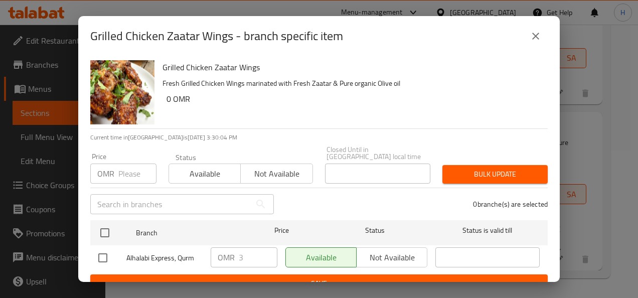
click at [542, 34] on button "close" at bounding box center [535, 36] width 24 height 24
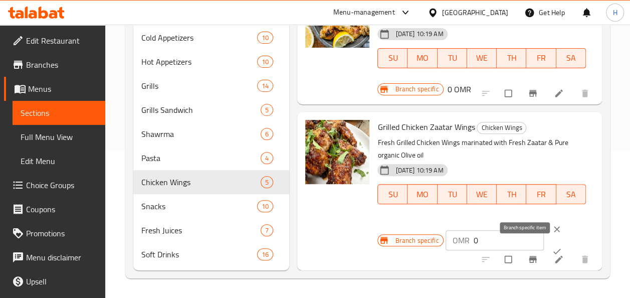
click at [528, 254] on icon "Branch-specific-item" at bounding box center [533, 259] width 10 height 10
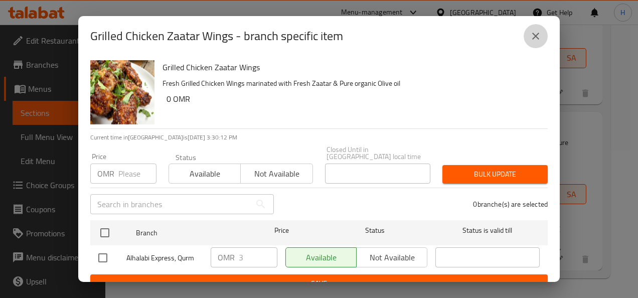
click at [536, 34] on icon "close" at bounding box center [535, 36] width 12 height 12
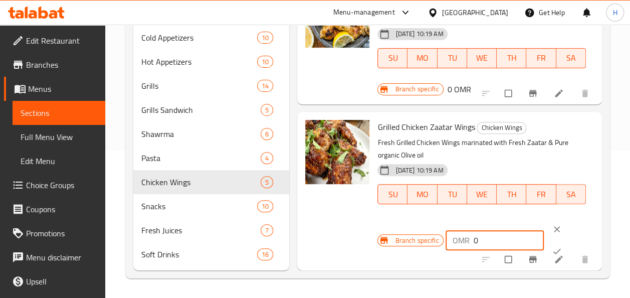
click at [492, 239] on input "0" at bounding box center [509, 240] width 71 height 20
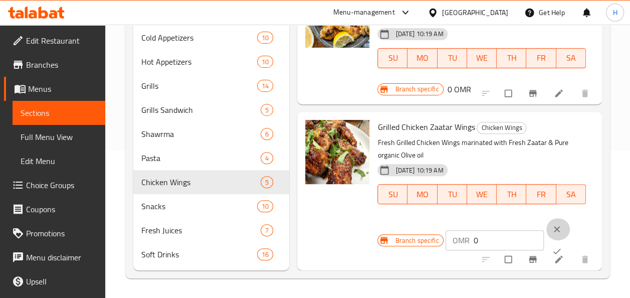
click at [550, 218] on button "clear" at bounding box center [558, 229] width 24 height 22
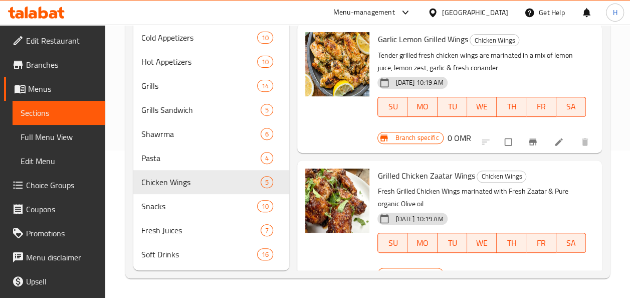
scroll to position [371, 0]
click at [528, 138] on icon "Branch-specific-item" at bounding box center [533, 142] width 10 height 10
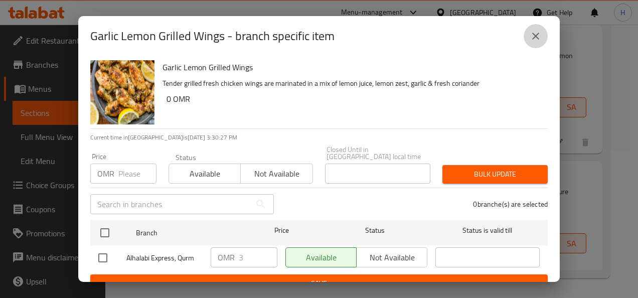
click at [542, 39] on button "close" at bounding box center [535, 36] width 24 height 24
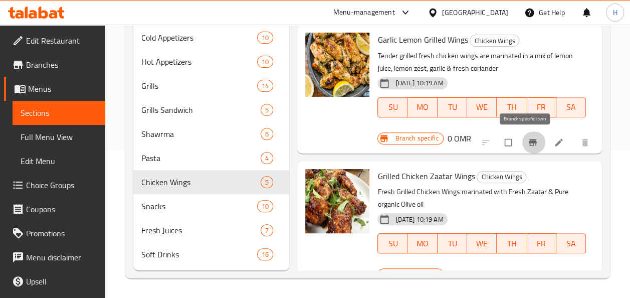
click at [531, 140] on span "Branch-specific-item" at bounding box center [534, 142] width 12 height 10
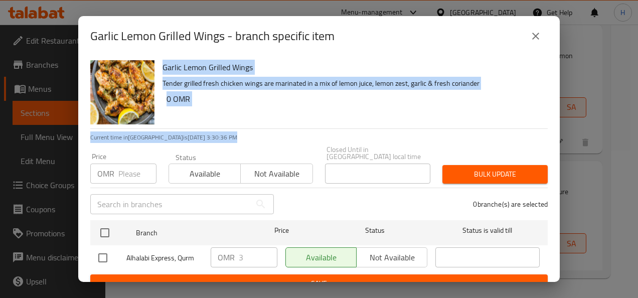
drag, startPoint x: 531, startPoint y: 140, endPoint x: 538, endPoint y: 37, distance: 104.0
click at [538, 37] on div "Garlic Lemon Grilled Wings - branch specific item Garlic Lemon Grilled Wings Te…" at bounding box center [318, 149] width 481 height 266
click at [538, 37] on icon "close" at bounding box center [535, 36] width 12 height 12
